Goal: Navigation & Orientation: Understand site structure

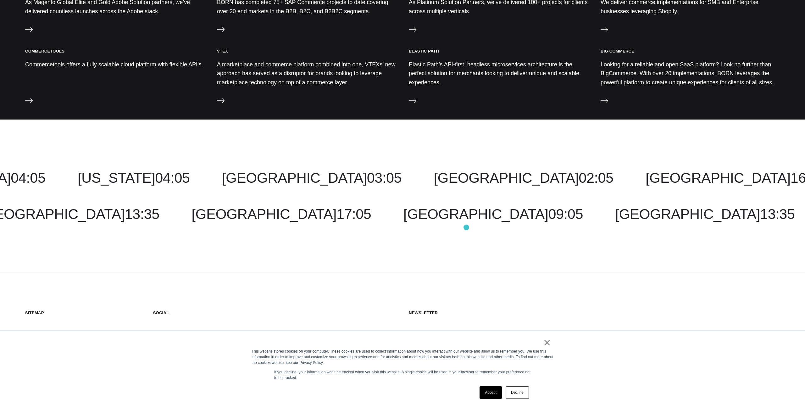
scroll to position [767, 0]
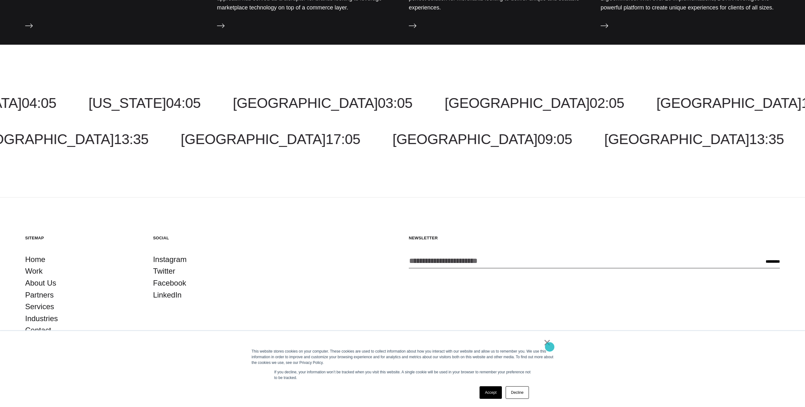
click at [549, 345] on link "×" at bounding box center [547, 343] width 8 height 6
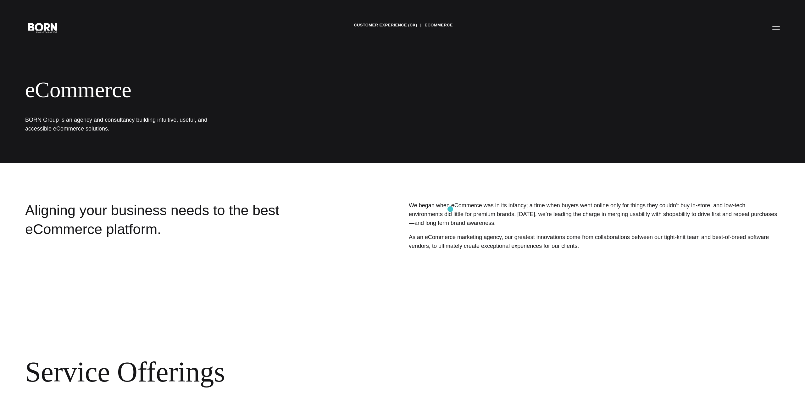
scroll to position [0, 0]
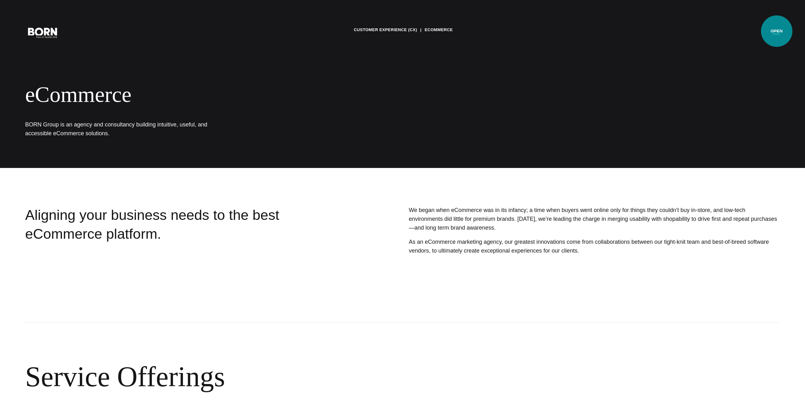
click at [777, 31] on button "Primary Menu" at bounding box center [775, 32] width 15 height 13
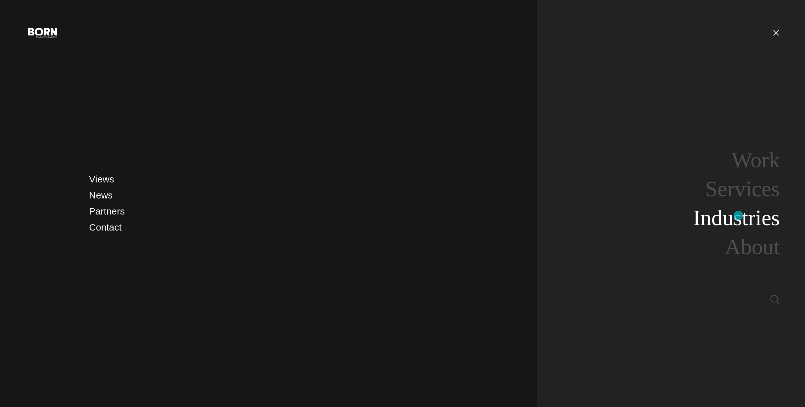
click at [738, 215] on link "Industries" at bounding box center [736, 218] width 87 height 24
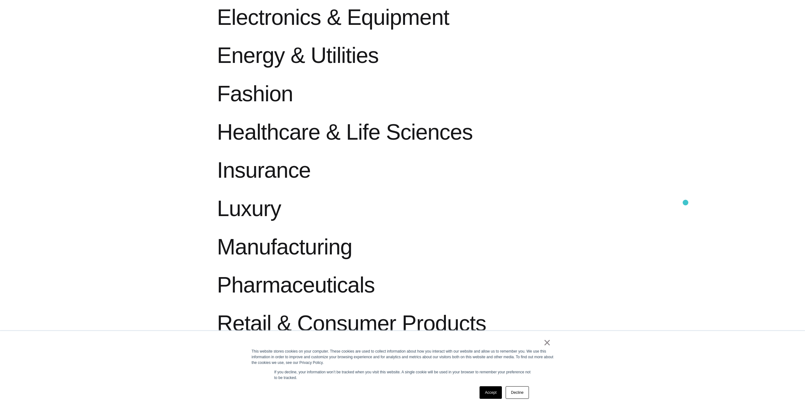
scroll to position [788, 0]
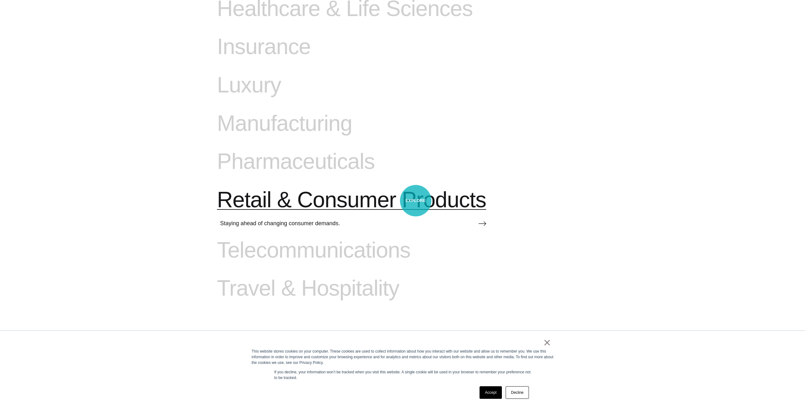
click at [416, 201] on span "Retail & Consumer Products" at bounding box center [351, 200] width 269 height 26
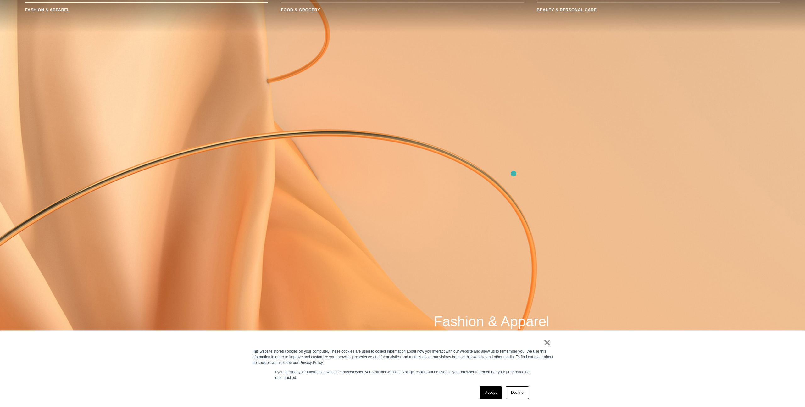
scroll to position [572, 0]
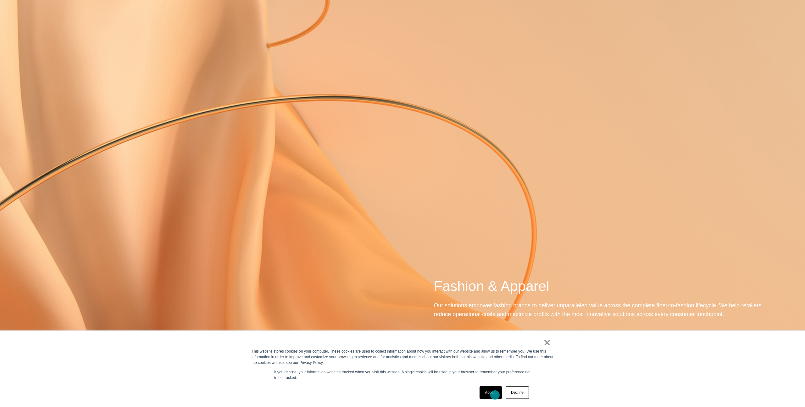
click at [495, 395] on link "Accept" at bounding box center [490, 392] width 22 height 13
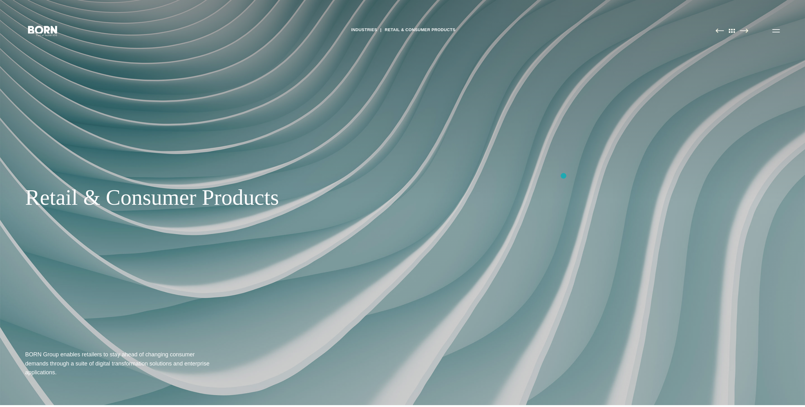
scroll to position [0, 0]
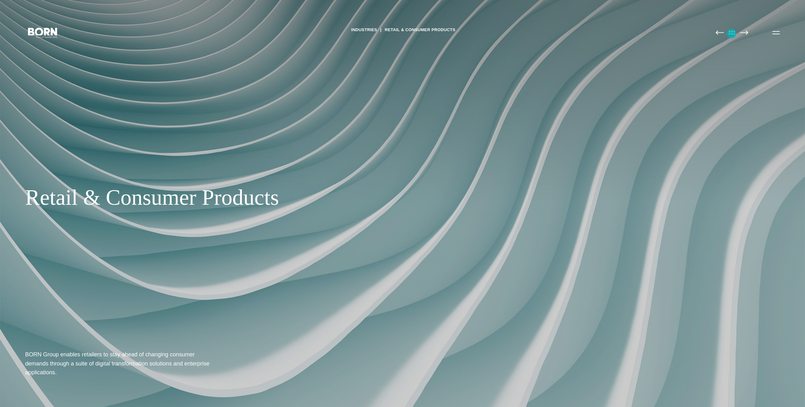
click at [731, 34] on img at bounding box center [731, 32] width 13 height 5
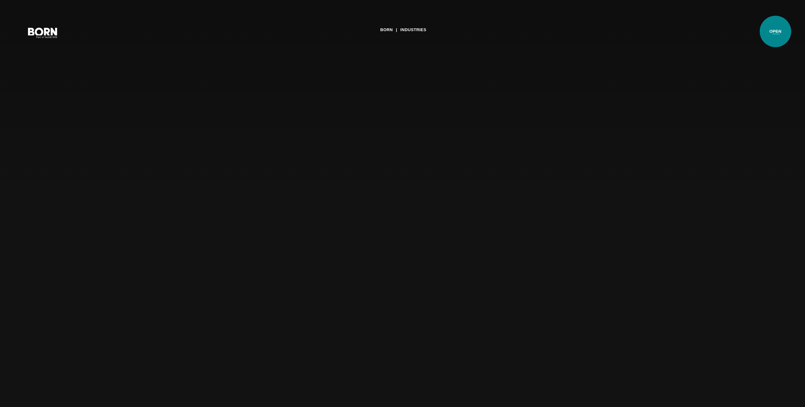
click at [775, 31] on button "Primary Menu" at bounding box center [775, 32] width 15 height 13
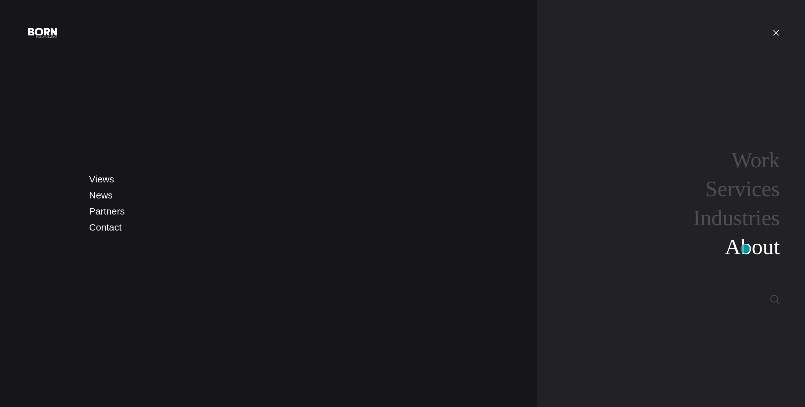
click at [745, 249] on link "About" at bounding box center [752, 247] width 55 height 24
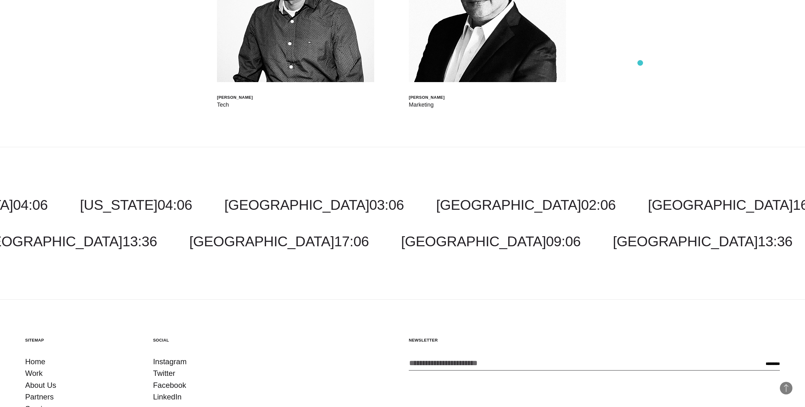
scroll to position [2731, 0]
